Goal: Task Accomplishment & Management: Manage account settings

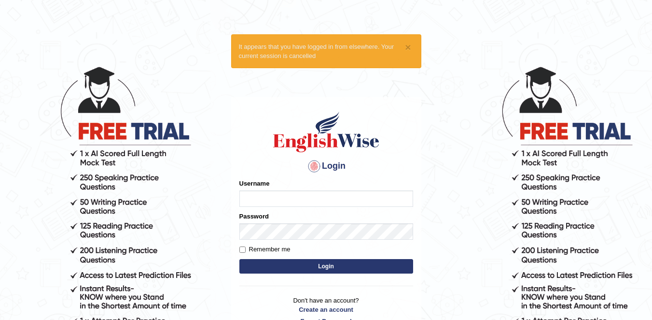
click at [304, 196] on input "Username" at bounding box center [326, 198] width 174 height 16
